Goal: Information Seeking & Learning: Learn about a topic

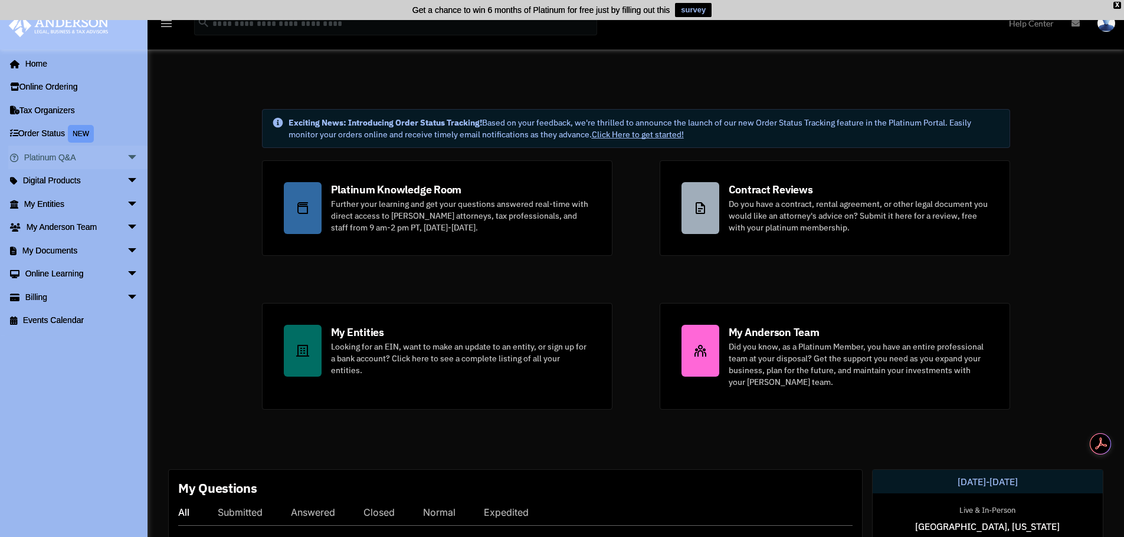
click at [57, 155] on link "Platinum Q&A arrow_drop_down" at bounding box center [82, 158] width 148 height 24
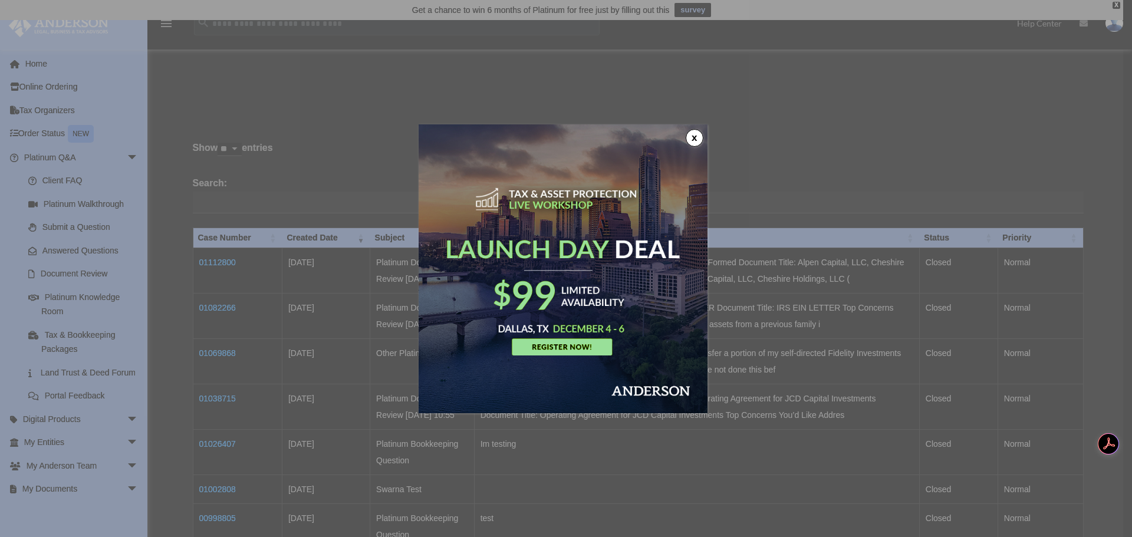
click at [687, 141] on img at bounding box center [563, 268] width 289 height 289
click at [701, 134] on button "x" at bounding box center [695, 138] width 18 height 18
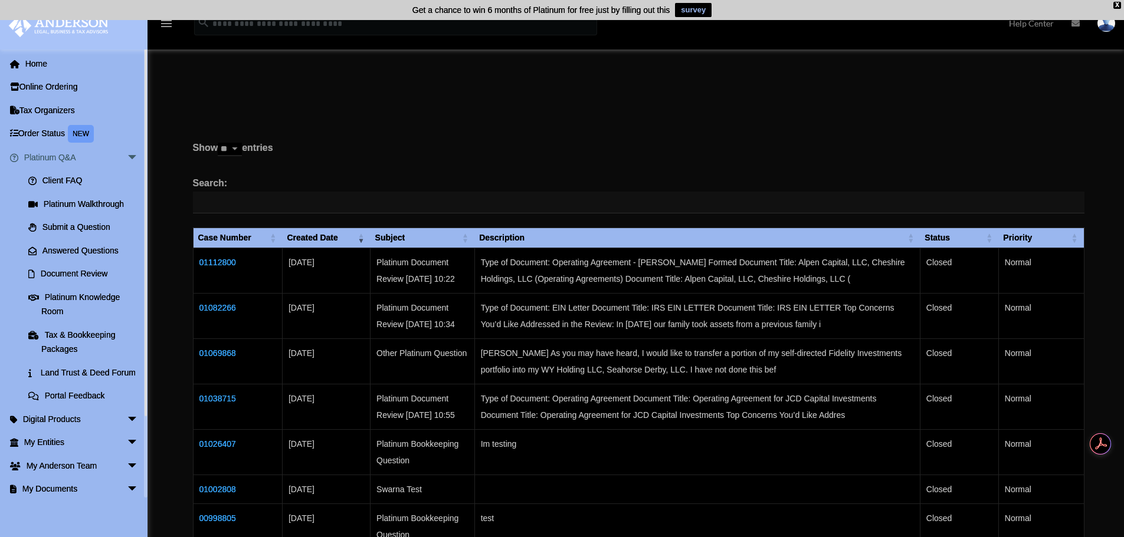
click at [101, 150] on link "Platinum Q&A arrow_drop_down" at bounding box center [82, 158] width 148 height 24
click at [49, 60] on link "Home" at bounding box center [82, 64] width 148 height 24
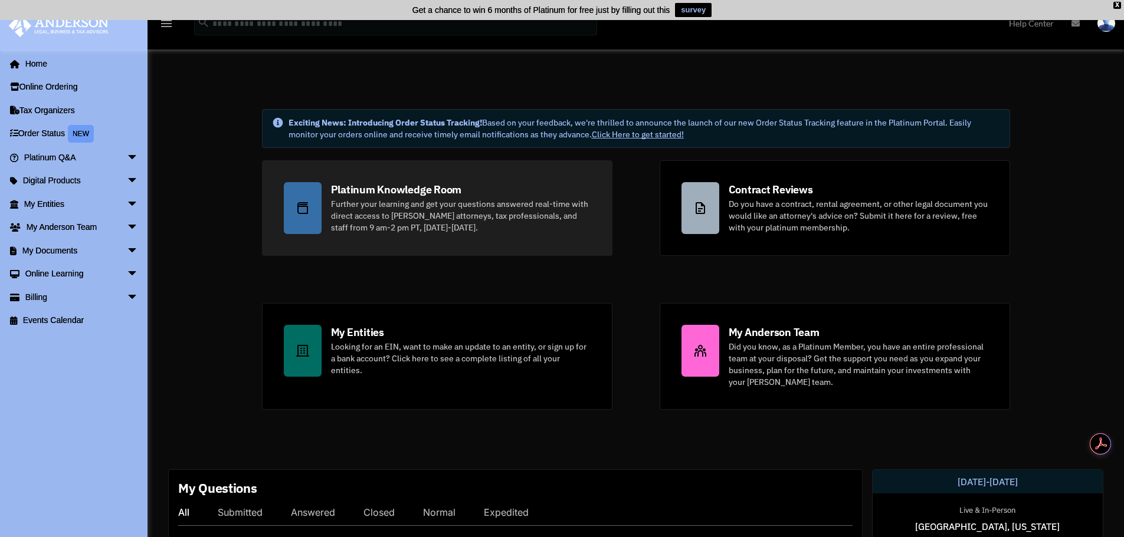
click at [441, 211] on div "Further your learning and get your questions answered real-time with direct acc…" at bounding box center [461, 215] width 260 height 35
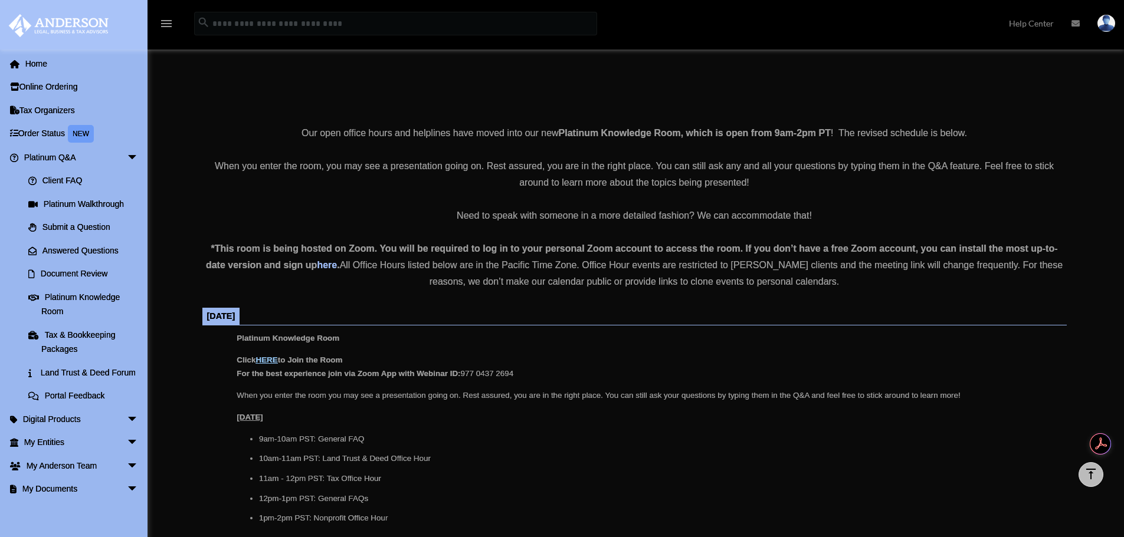
click at [268, 357] on u "HERE" at bounding box center [266, 360] width 22 height 9
